Goal: Information Seeking & Learning: Learn about a topic

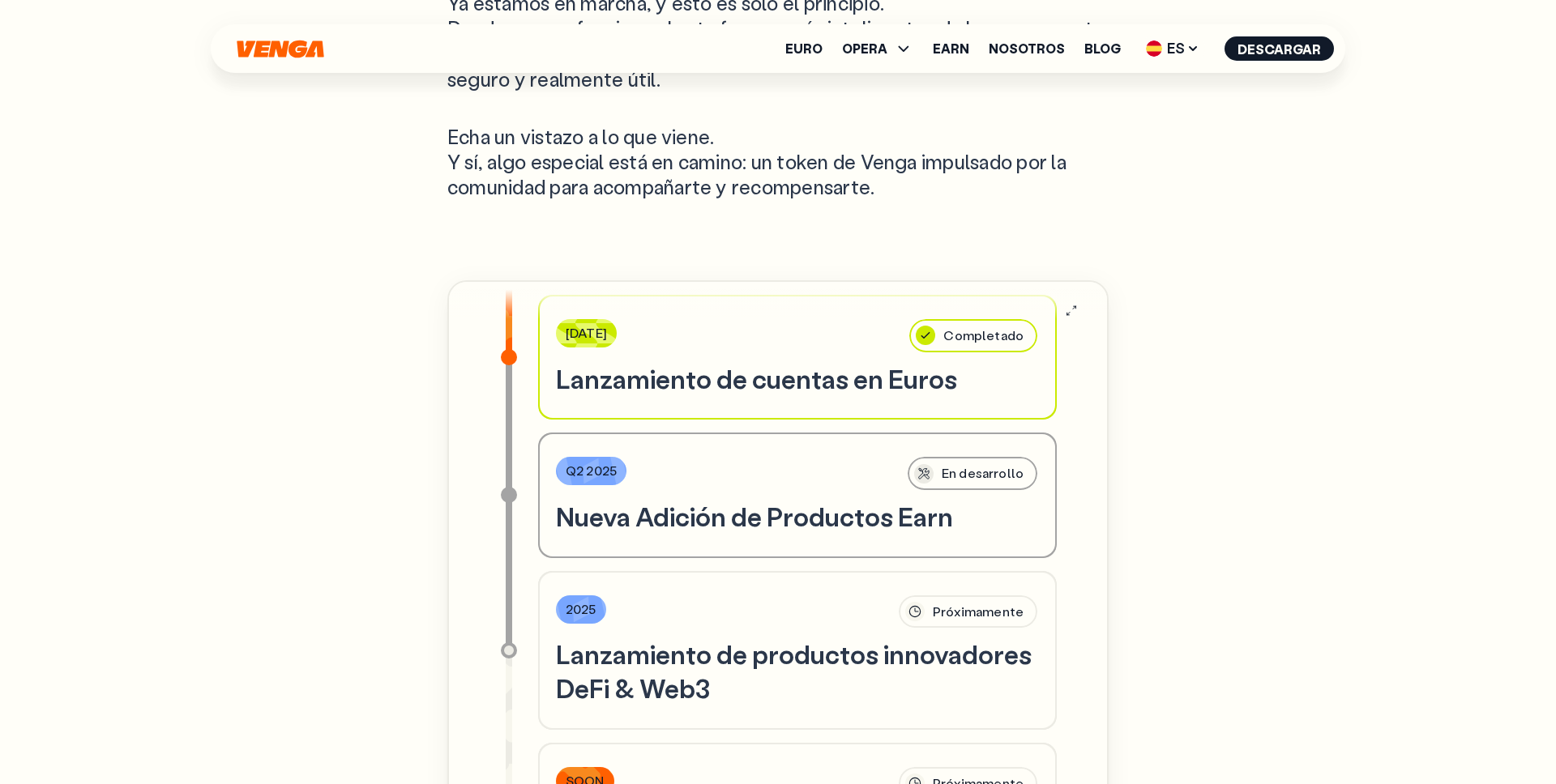
scroll to position [1199, 0]
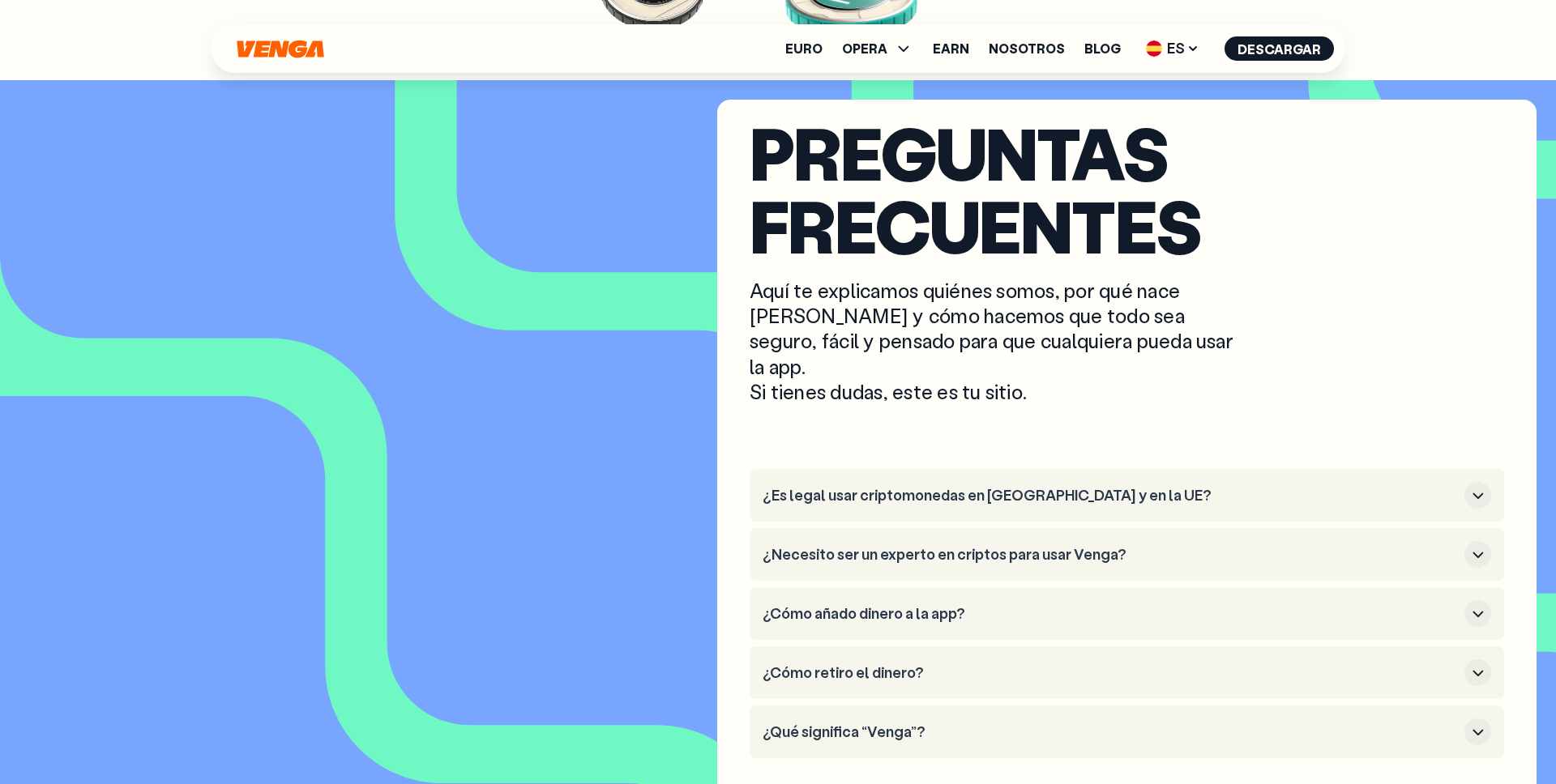
click at [946, 723] on h3 "¿Qué significa “Venga”?" at bounding box center [1110, 731] width 695 height 18
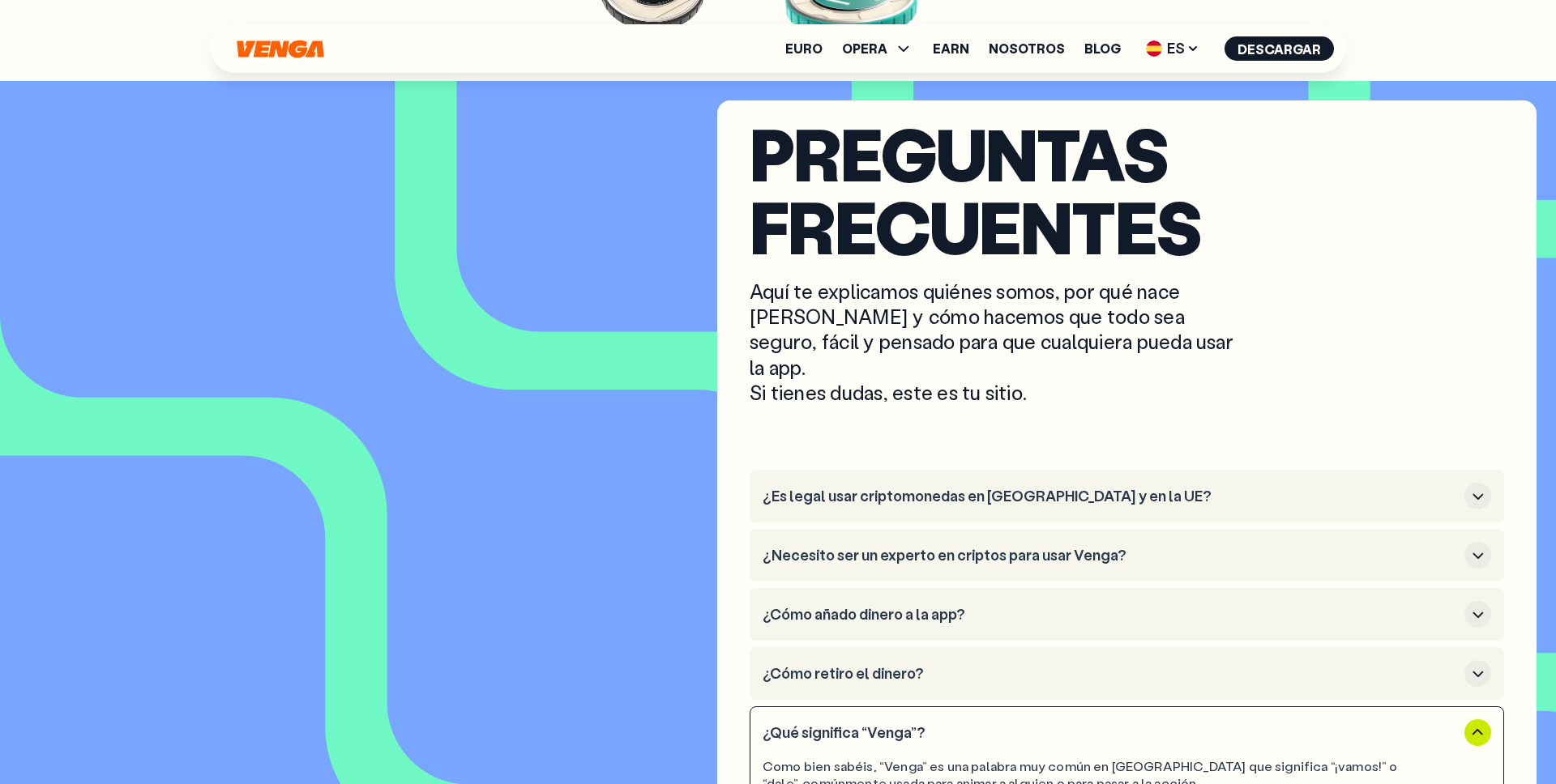
scroll to position [7332, 0]
click at [892, 666] on h3 "¿Cómo retiro el dinero?" at bounding box center [1110, 675] width 695 height 18
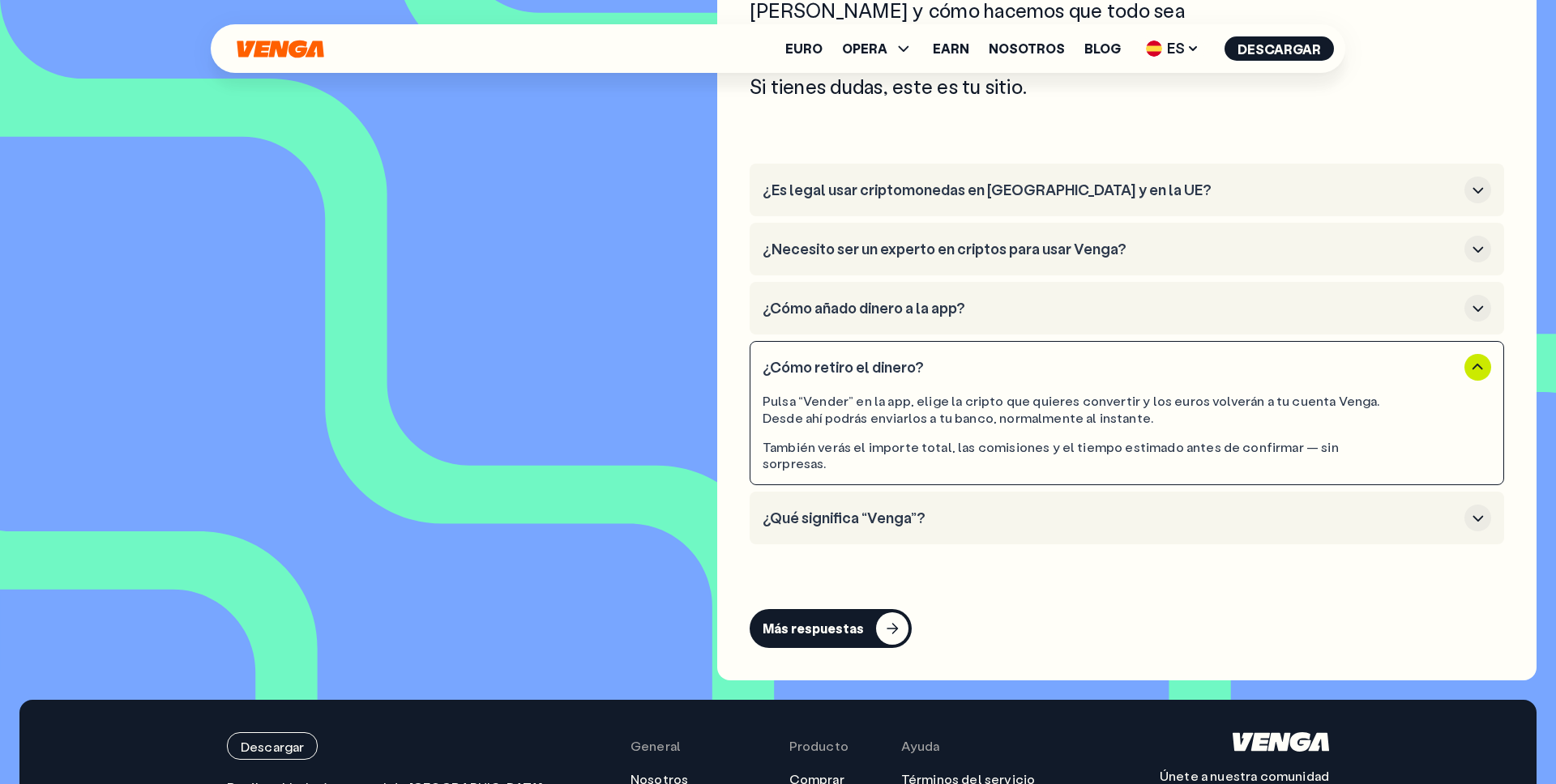
click at [916, 510] on h3 "¿Qué significa “Venga”?" at bounding box center [1110, 518] width 695 height 18
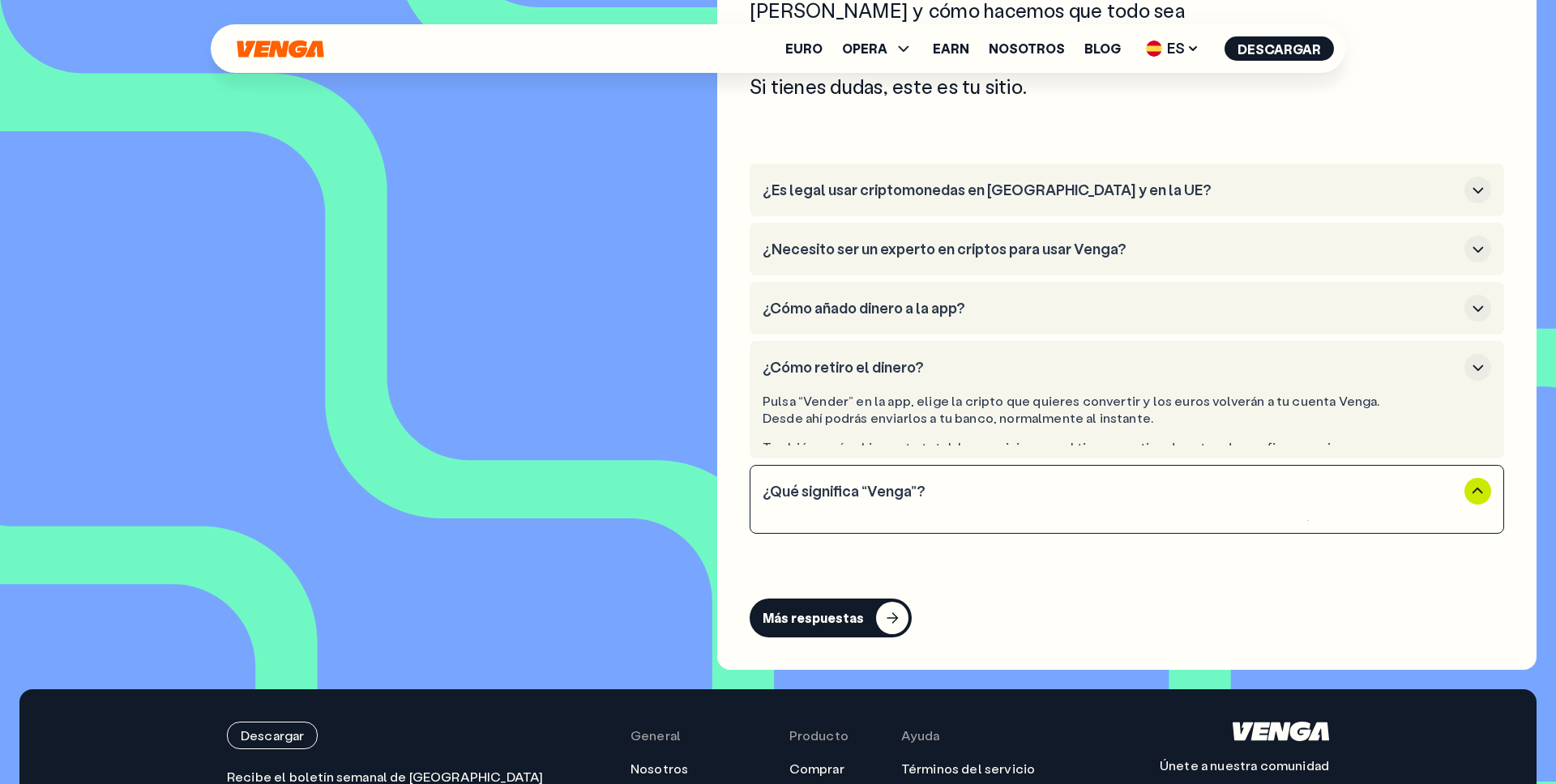
scroll to position [7639, 0]
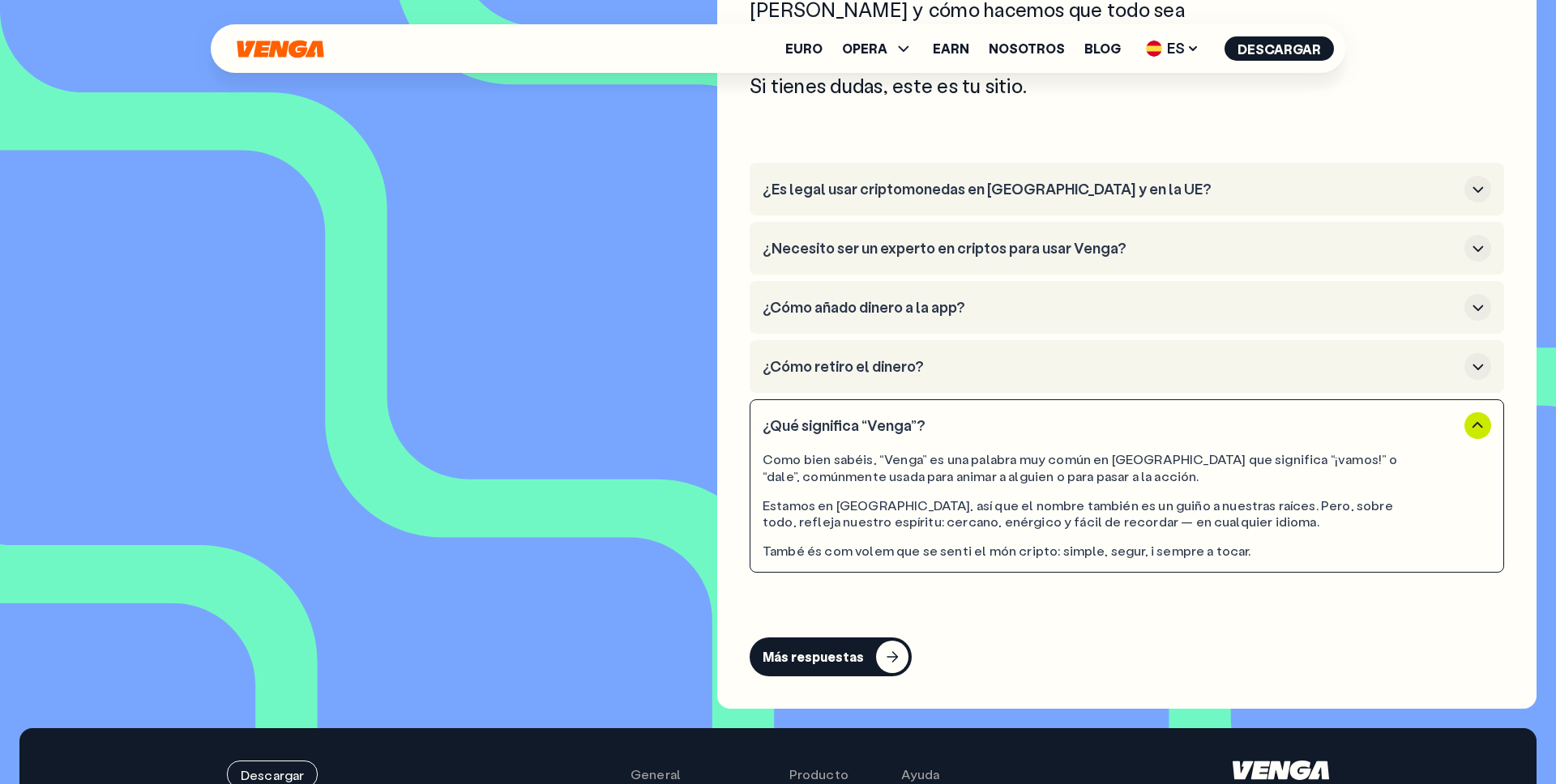
click at [588, 428] on article "Preguntas Frecuentes Aquí te explicamos quiénes somos, por qué nace [PERSON_NAM…" at bounding box center [778, 251] width 1517 height 915
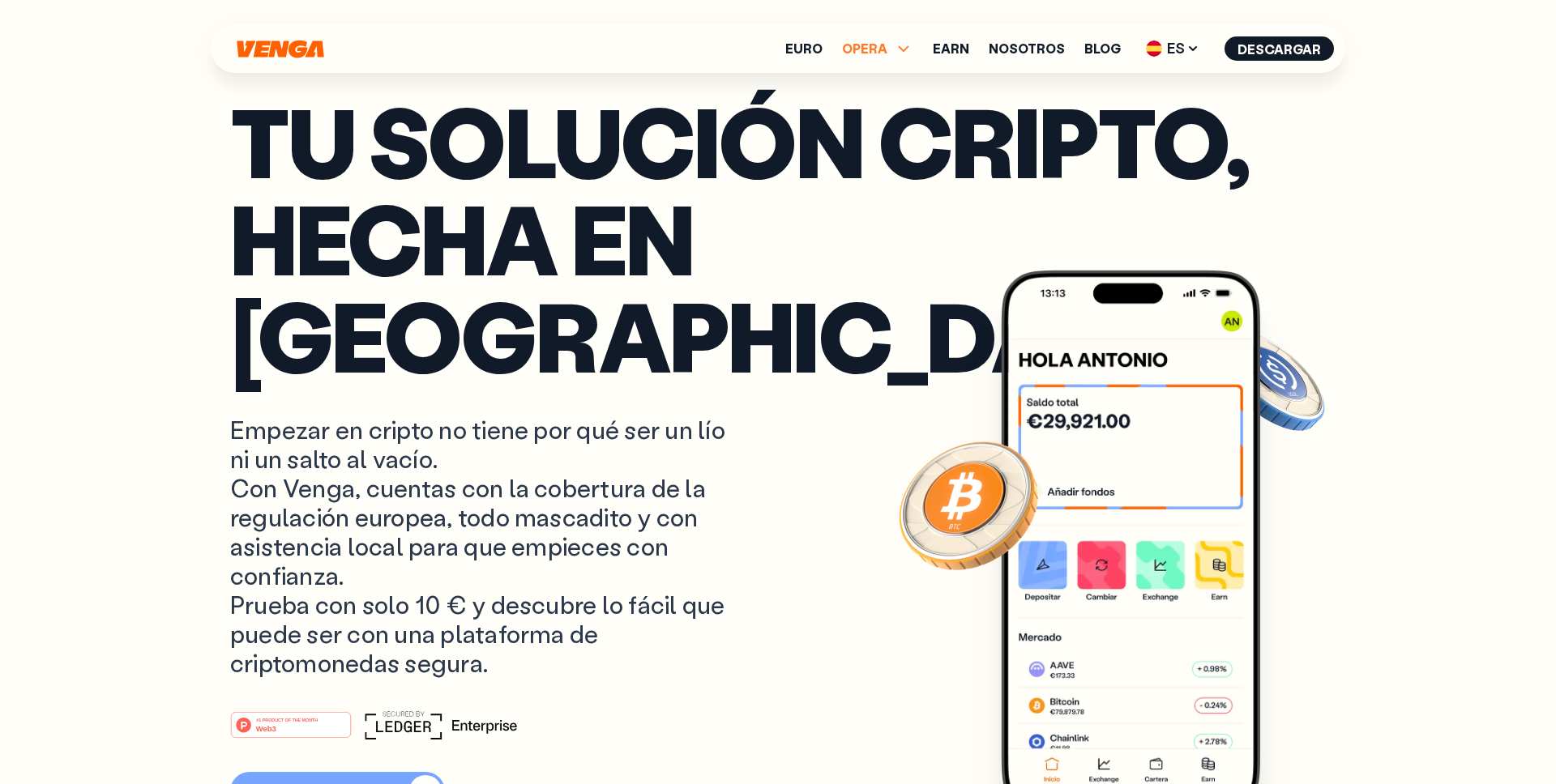
click at [887, 44] on span "OPERA" at bounding box center [865, 48] width 45 height 13
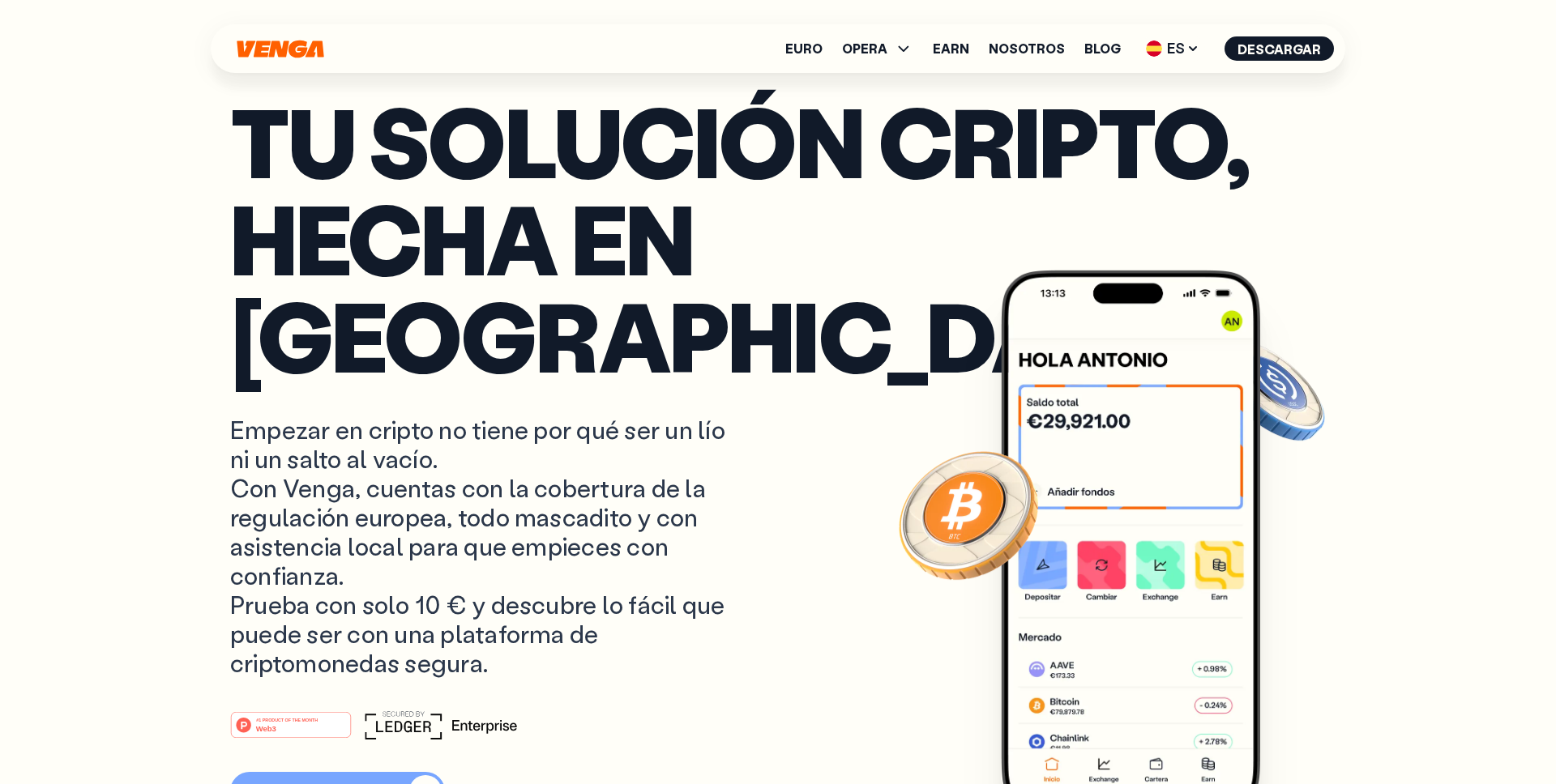
scroll to position [272, 0]
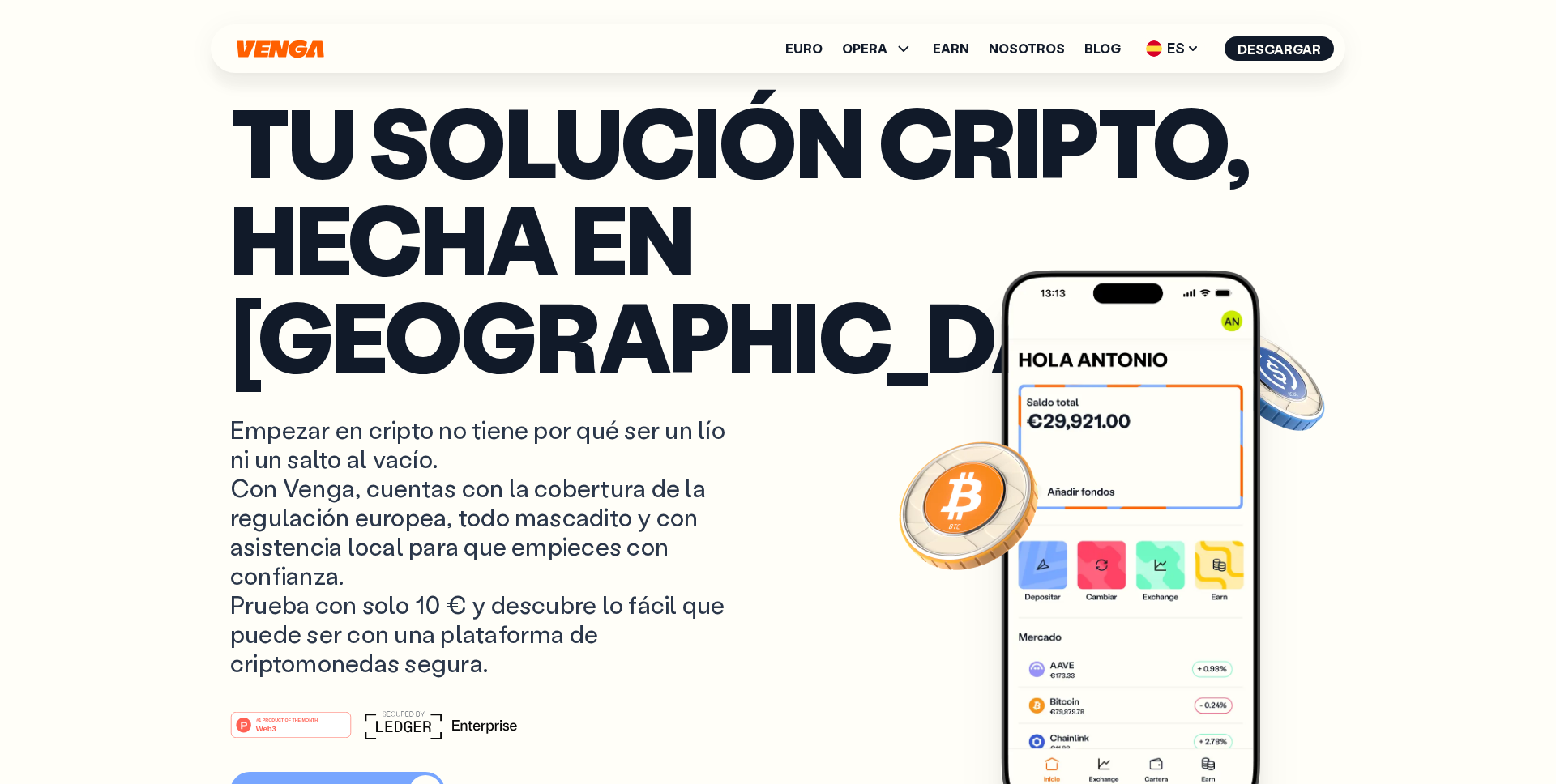
click at [705, 427] on p "Empezar en cripto no tiene por qué ser un lío ni un salto al vacío. Con Venga, …" at bounding box center [486, 547] width 512 height 262
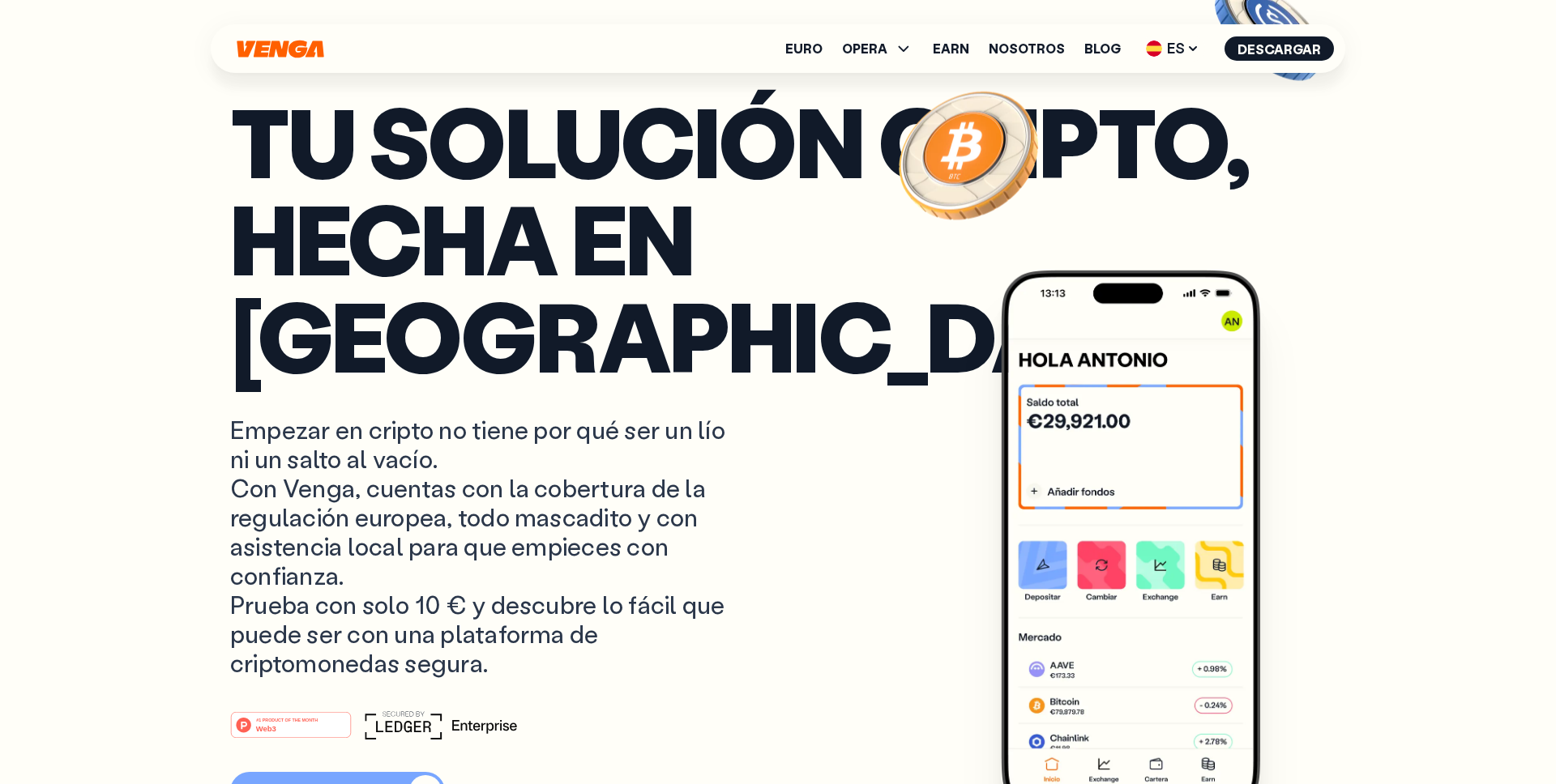
scroll to position [0, 0]
click at [705, 426] on p "Empezar en cripto no tiene por qué ser un lío ni un salto al vacío. Con Venga, …" at bounding box center [486, 547] width 512 height 262
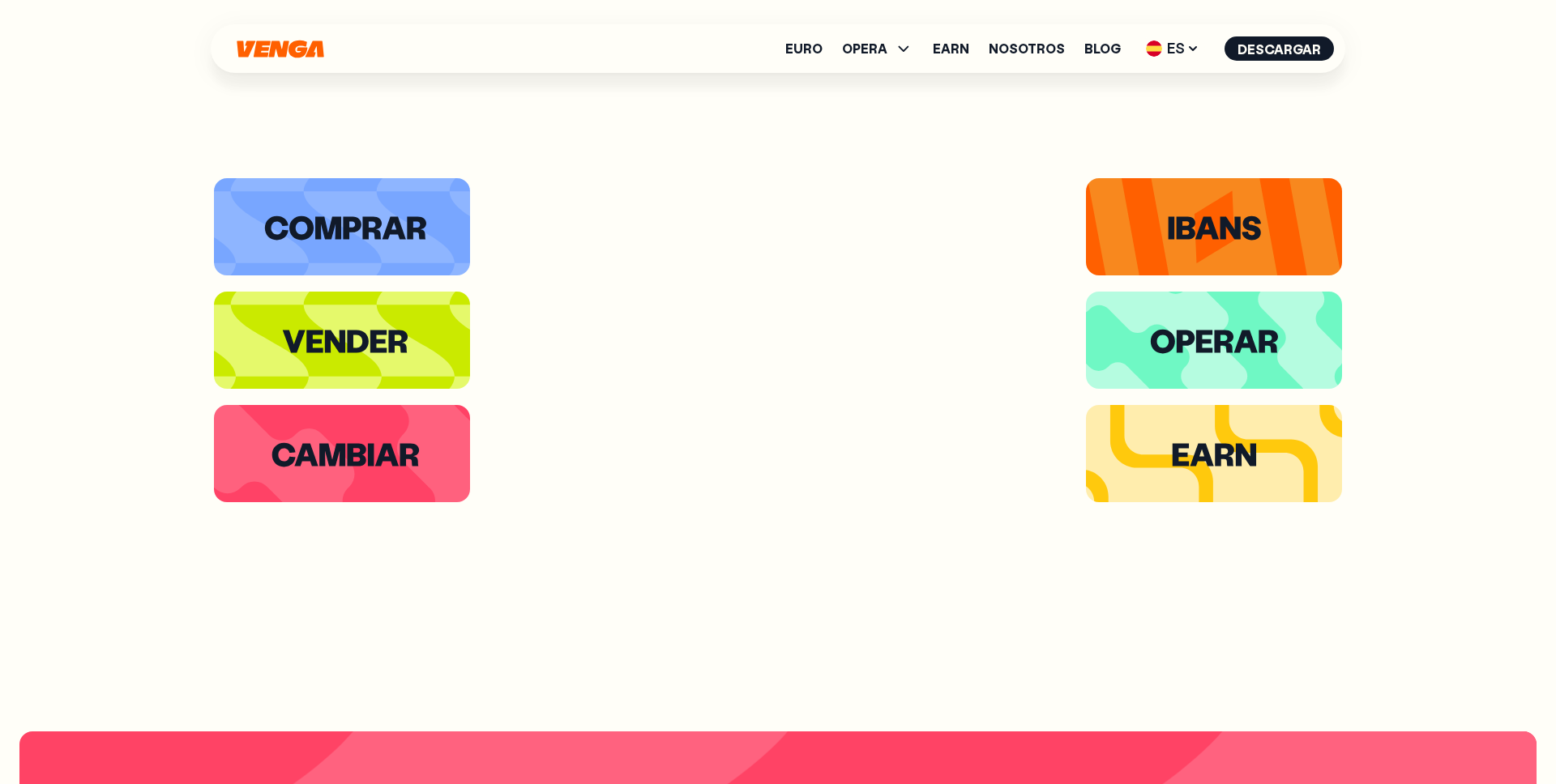
scroll to position [3758, 0]
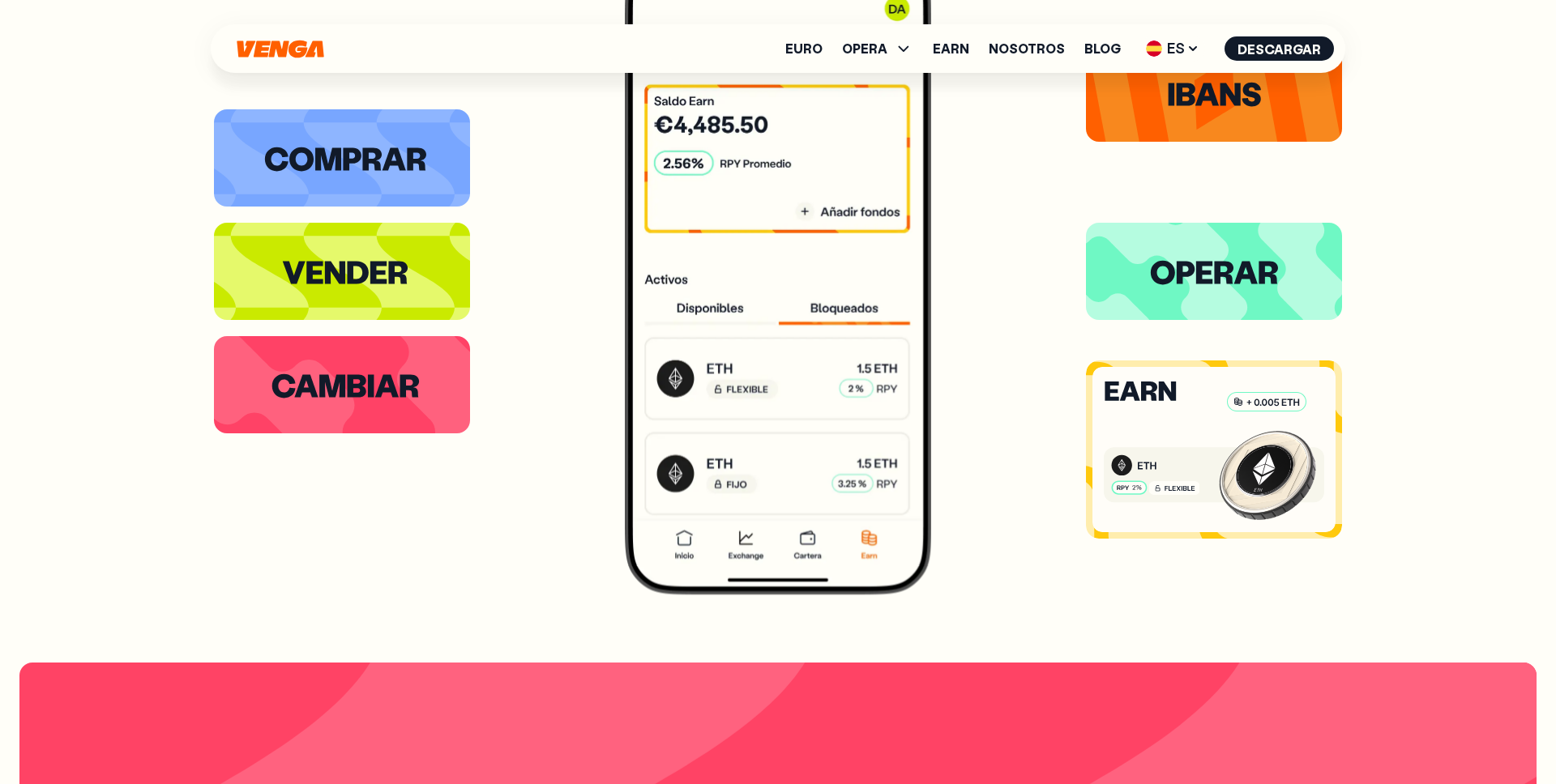
click at [1222, 432] on image at bounding box center [1267, 474] width 101 height 101
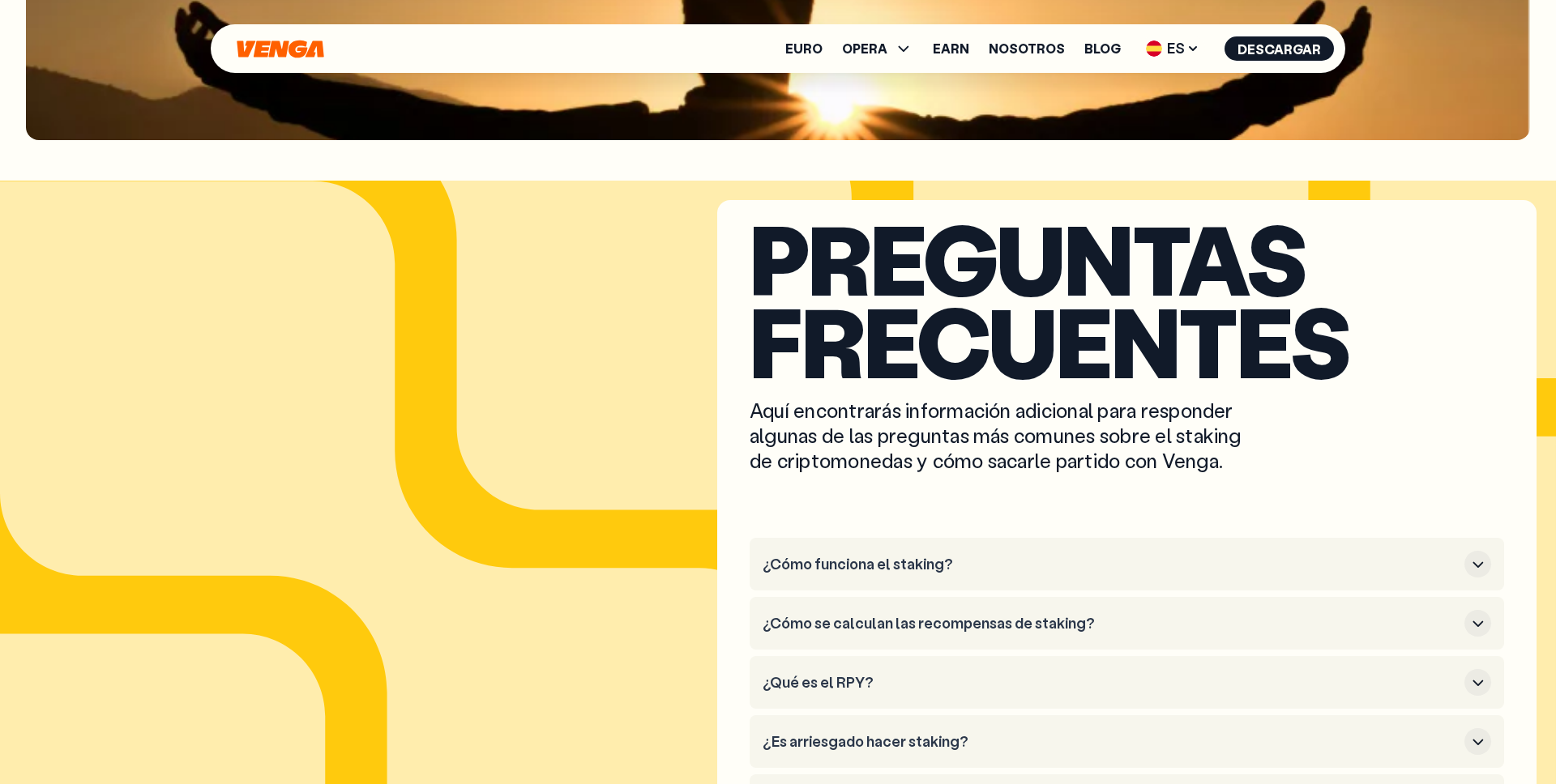
scroll to position [8852, 0]
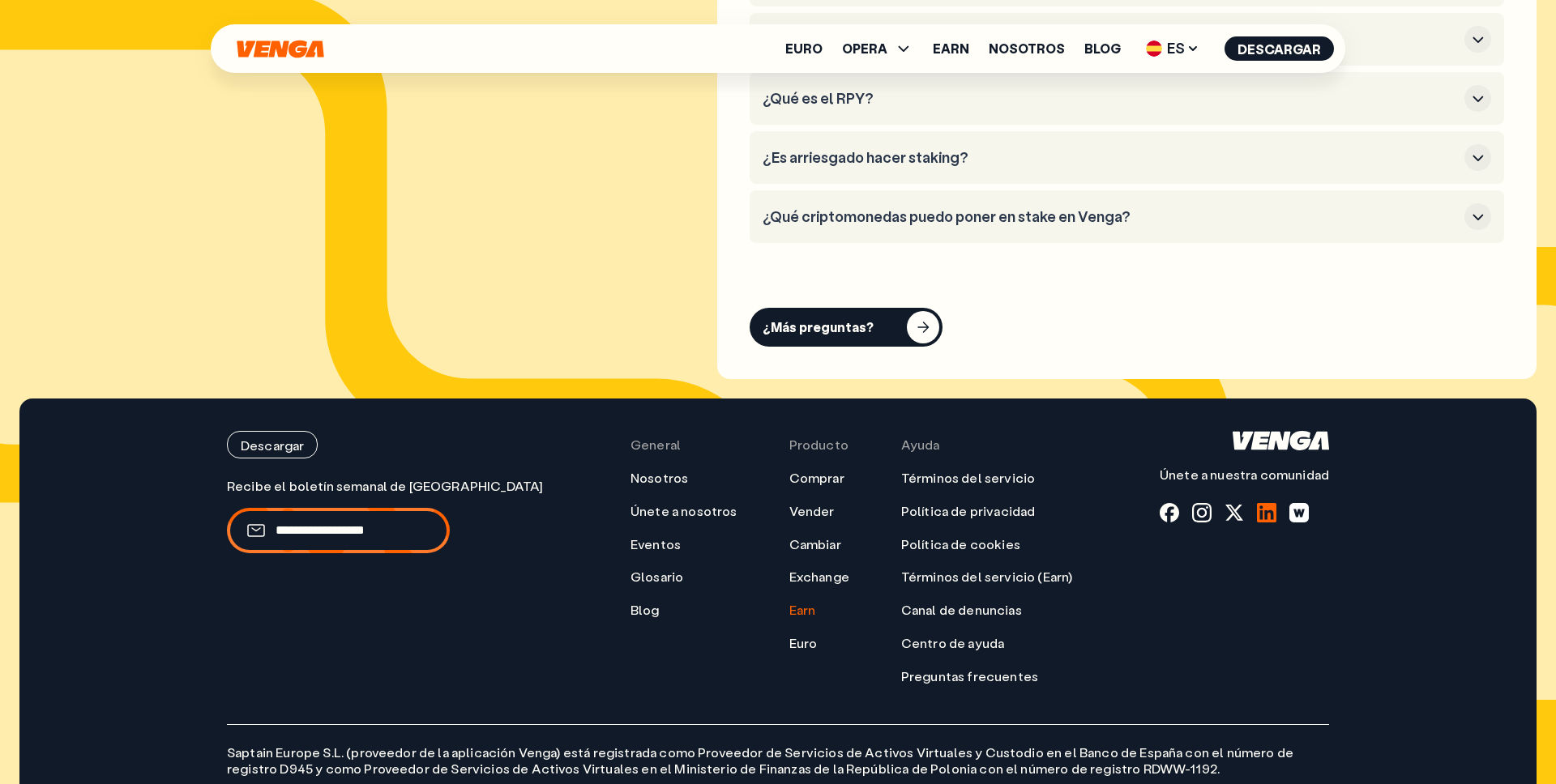
click at [1271, 503] on div at bounding box center [1266, 512] width 19 height 19
